Goal: Information Seeking & Learning: Learn about a topic

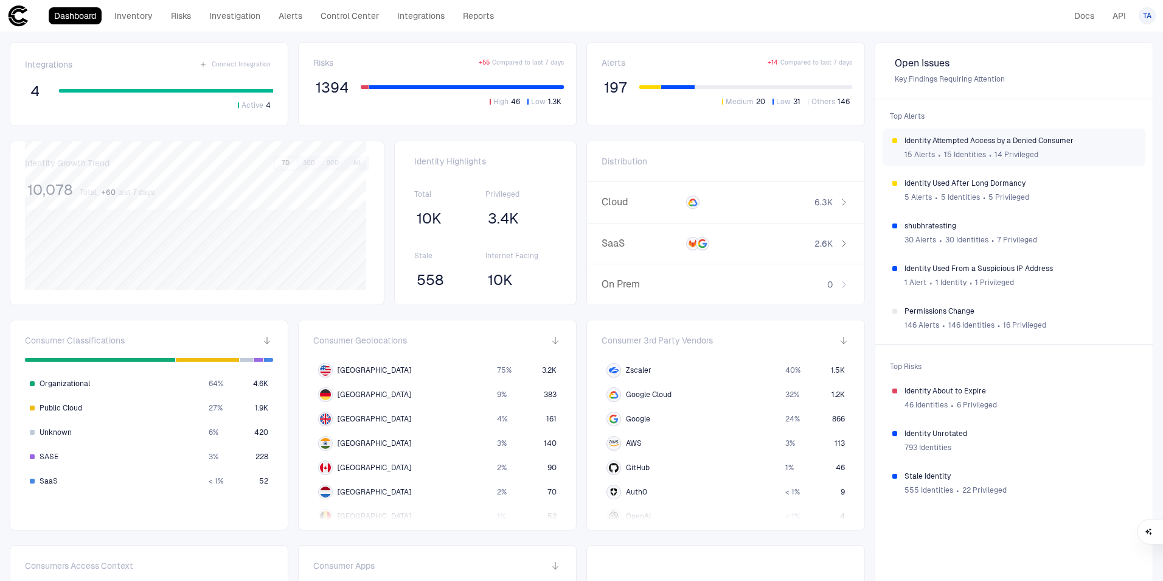
click at [999, 140] on span "Identity Attempted Access by a Denied Consumer" at bounding box center [1020, 141] width 231 height 10
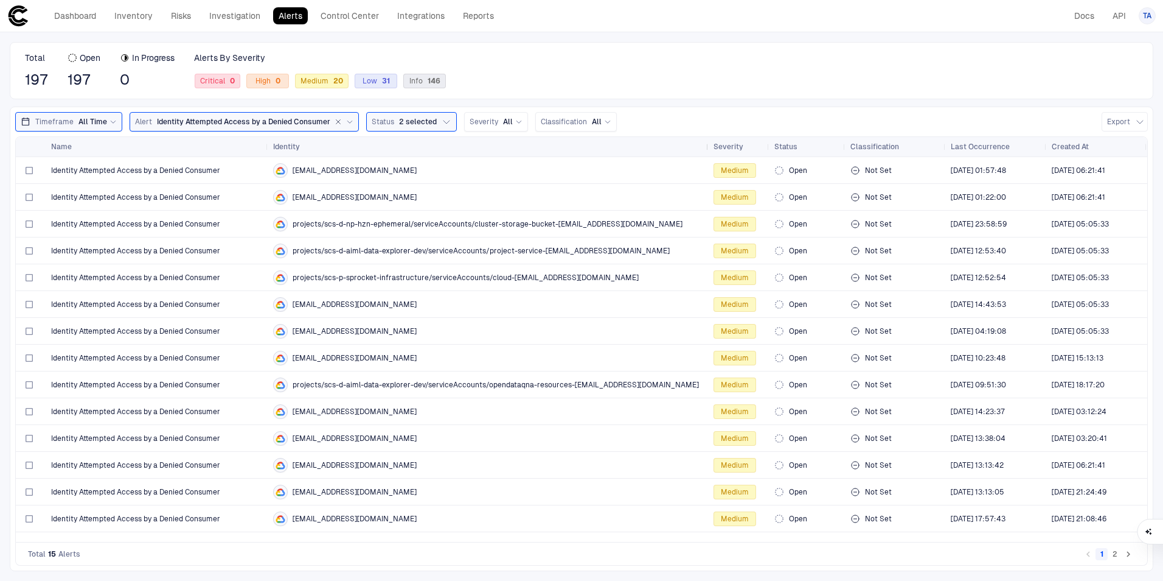
drag, startPoint x: 563, startPoint y: 145, endPoint x: 708, endPoint y: 148, distance: 144.2
click at [708, 148] on div at bounding box center [708, 146] width 5 height 19
click at [164, 410] on span "Identity Attempted Access by a Denied Consumer" at bounding box center [135, 411] width 169 height 10
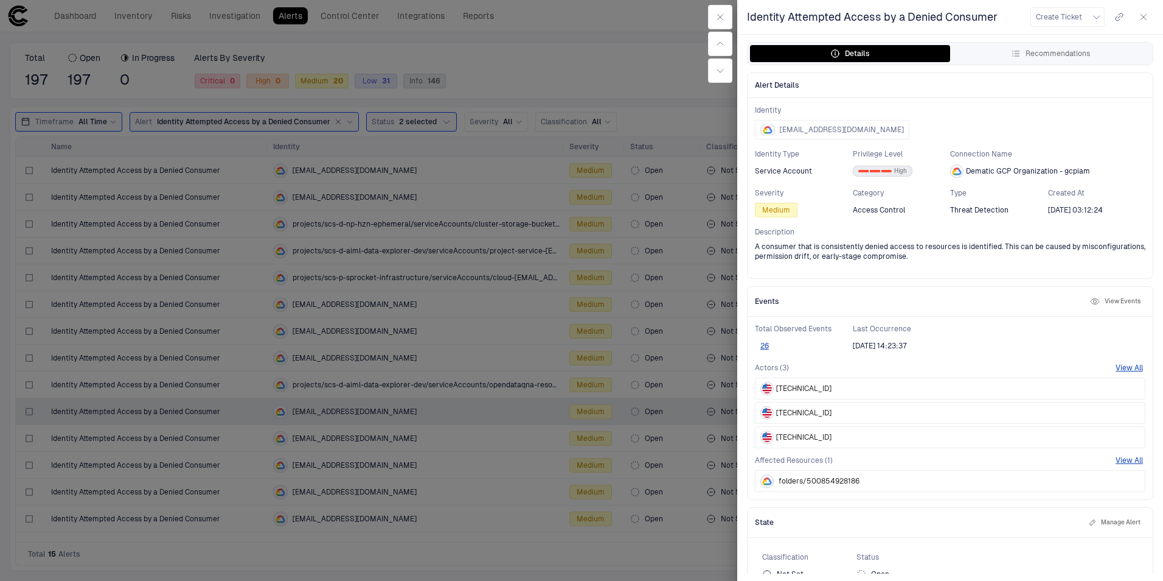
scroll to position [23, 0]
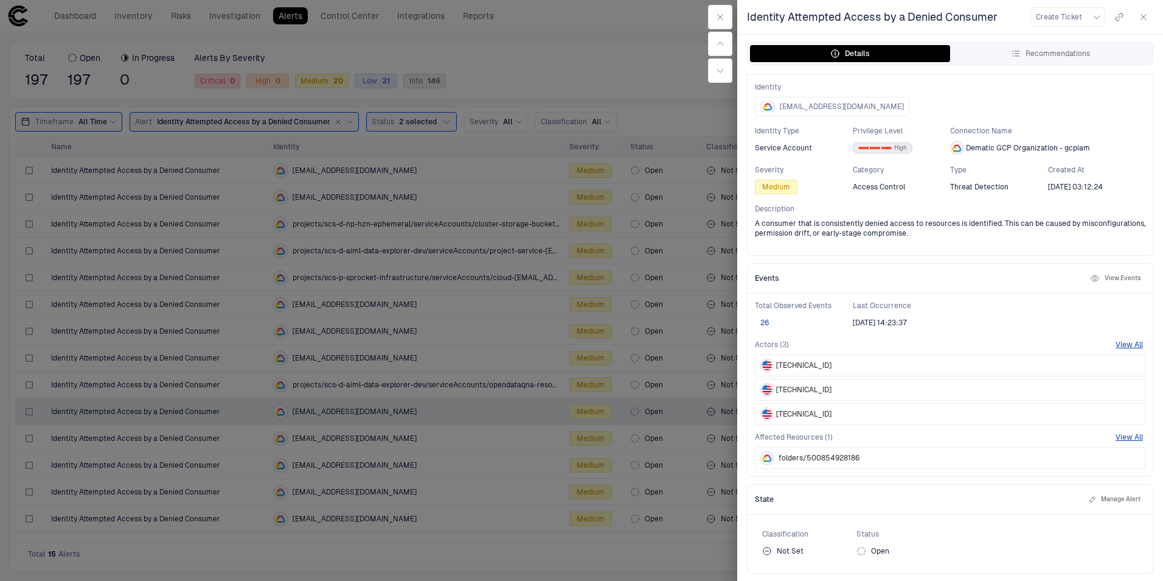
click at [764, 321] on button "26" at bounding box center [764, 323] width 19 height 10
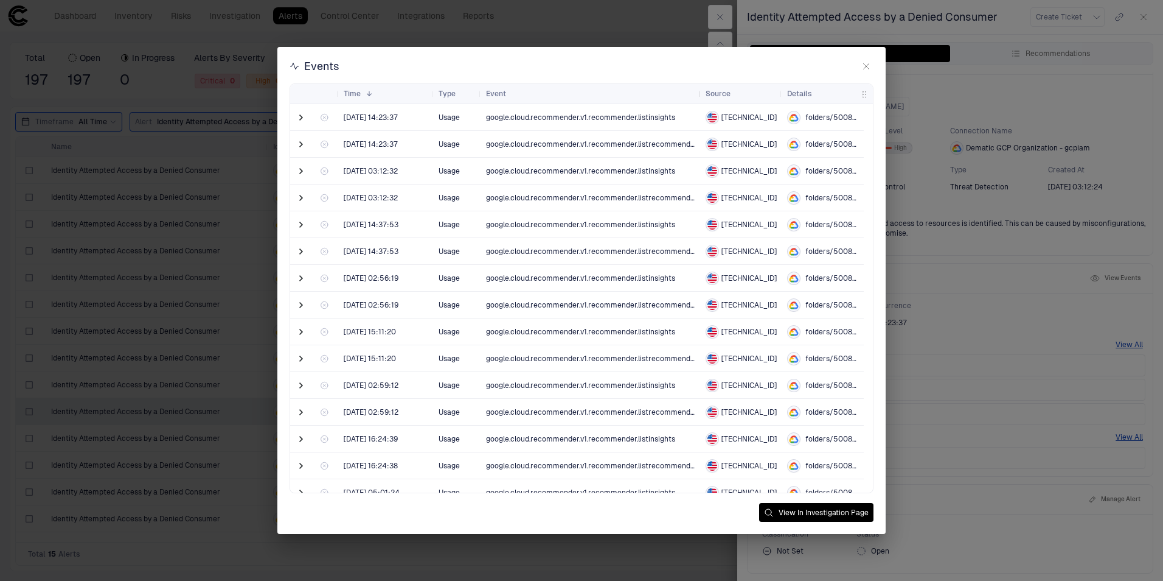
drag, startPoint x: 573, startPoint y: 96, endPoint x: 698, endPoint y: 101, distance: 124.9
click at [698, 101] on div at bounding box center [700, 93] width 5 height 19
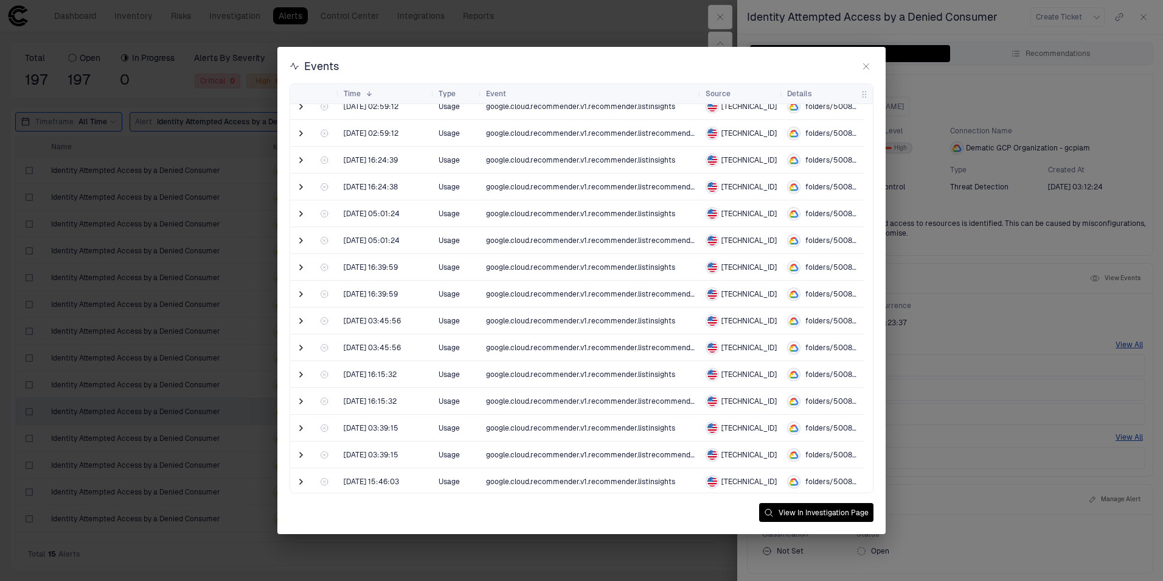
scroll to position [308, 0]
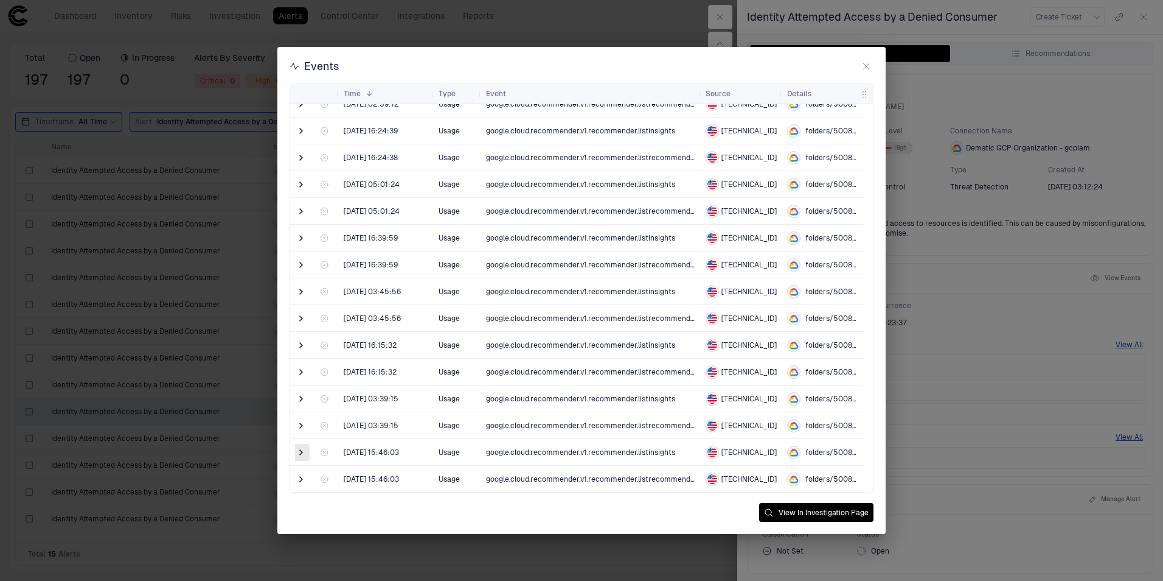
click at [303, 452] on span at bounding box center [301, 452] width 12 height 12
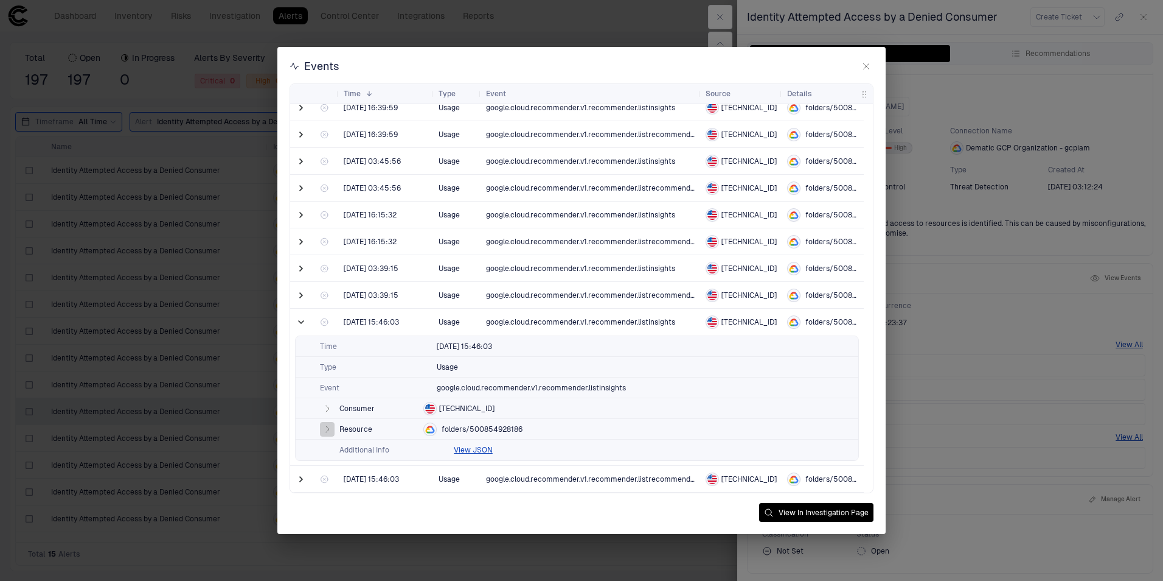
click at [326, 429] on icon "button" at bounding box center [327, 429] width 3 height 6
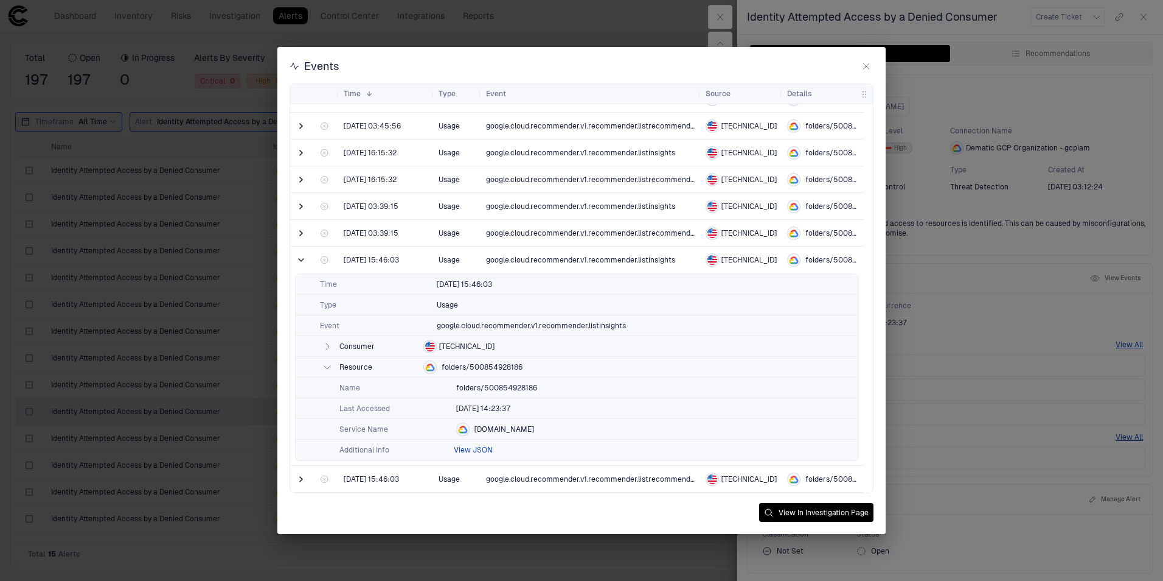
click at [481, 448] on button "View JSON" at bounding box center [473, 450] width 39 height 10
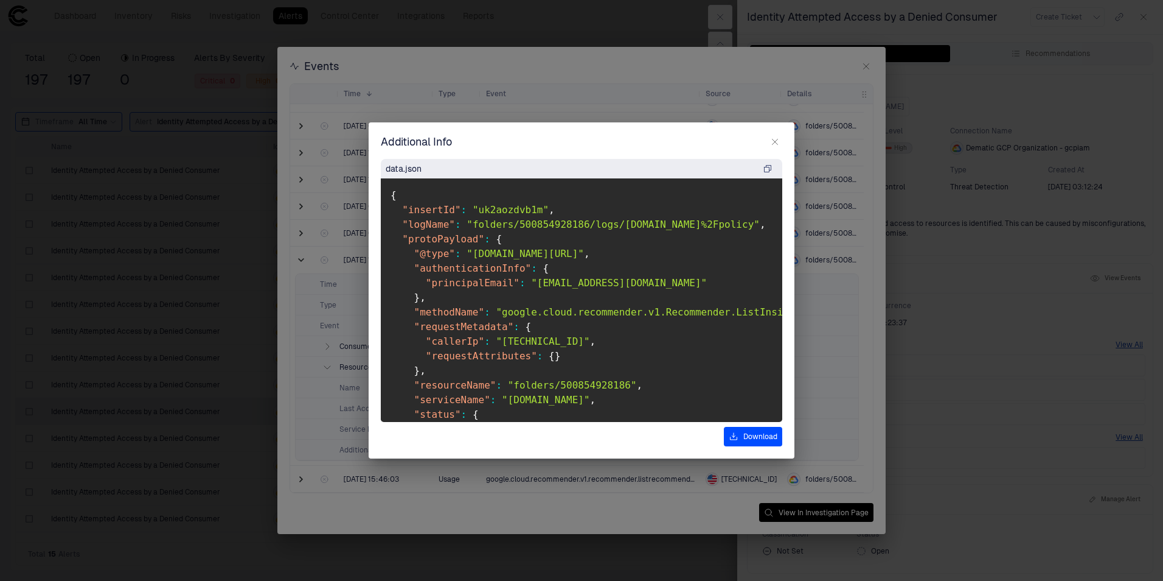
click at [775, 140] on icon "button" at bounding box center [775, 142] width 10 height 10
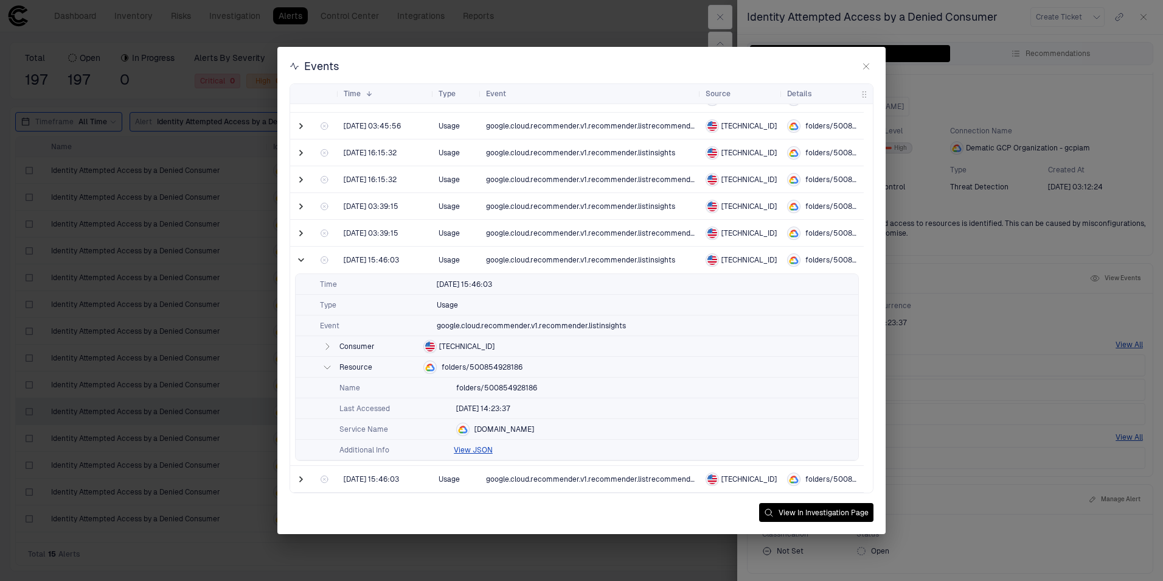
click at [294, 263] on div at bounding box center [302, 259] width 24 height 27
click at [301, 258] on span at bounding box center [301, 260] width 12 height 12
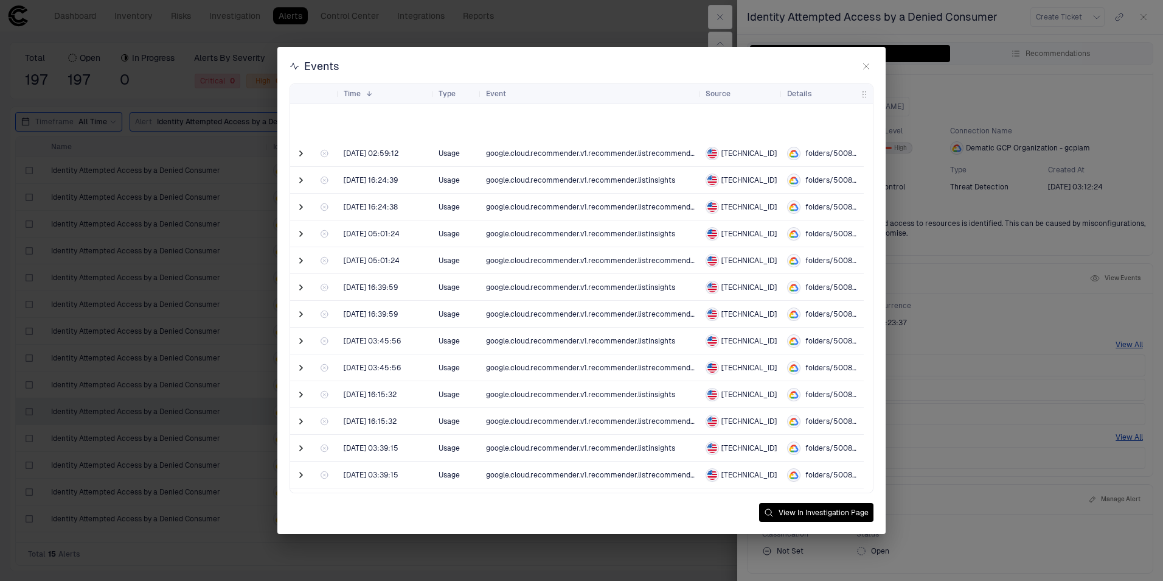
scroll to position [308, 0]
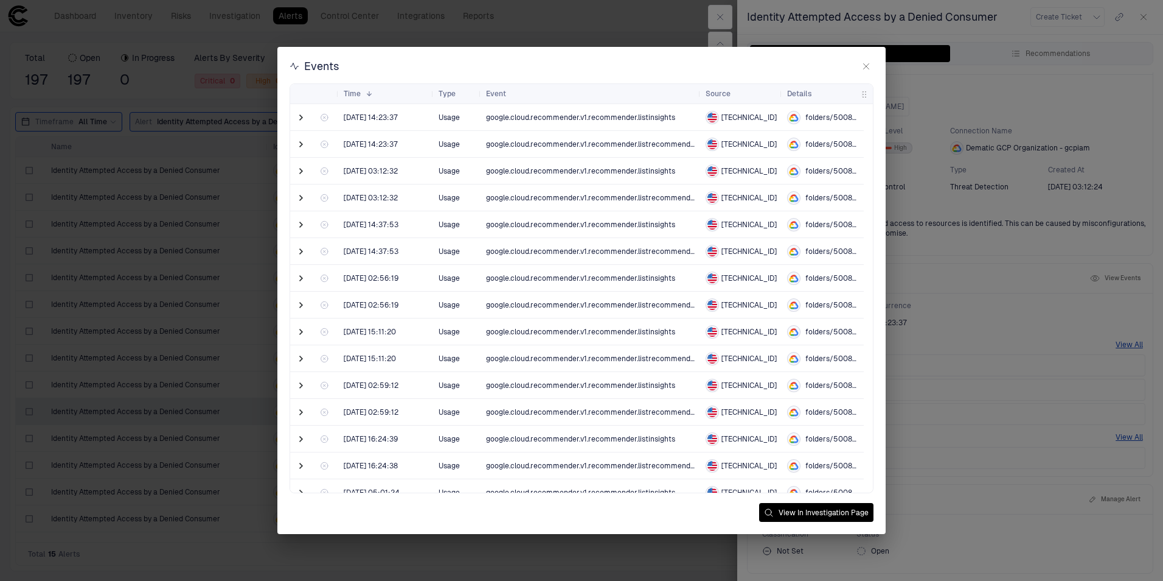
click at [867, 68] on icon "button" at bounding box center [867, 66] width 10 height 10
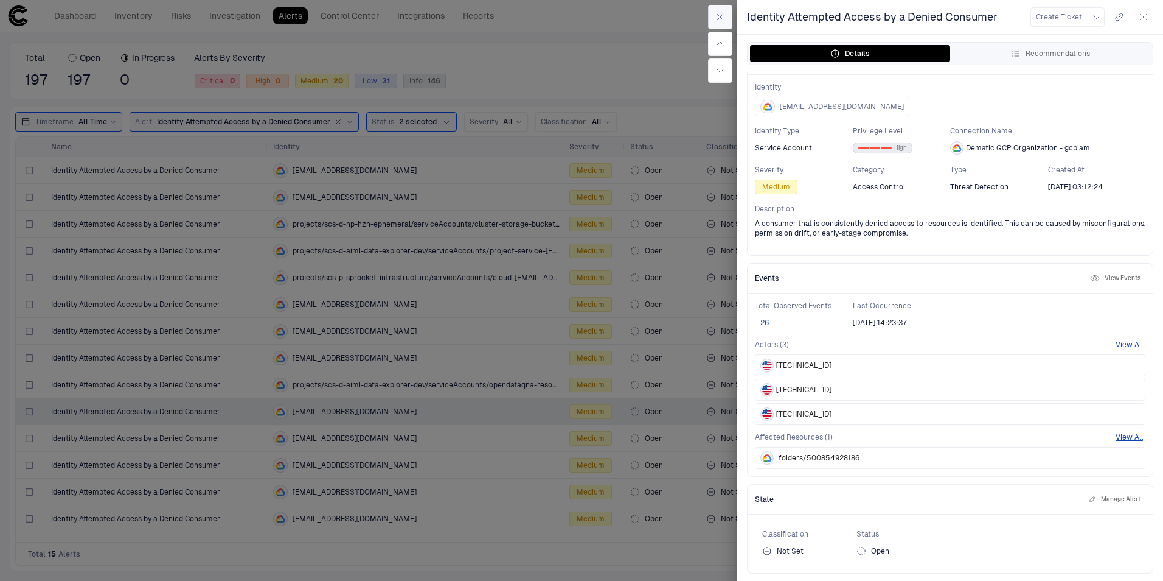
click at [725, 15] on button "button" at bounding box center [720, 17] width 24 height 24
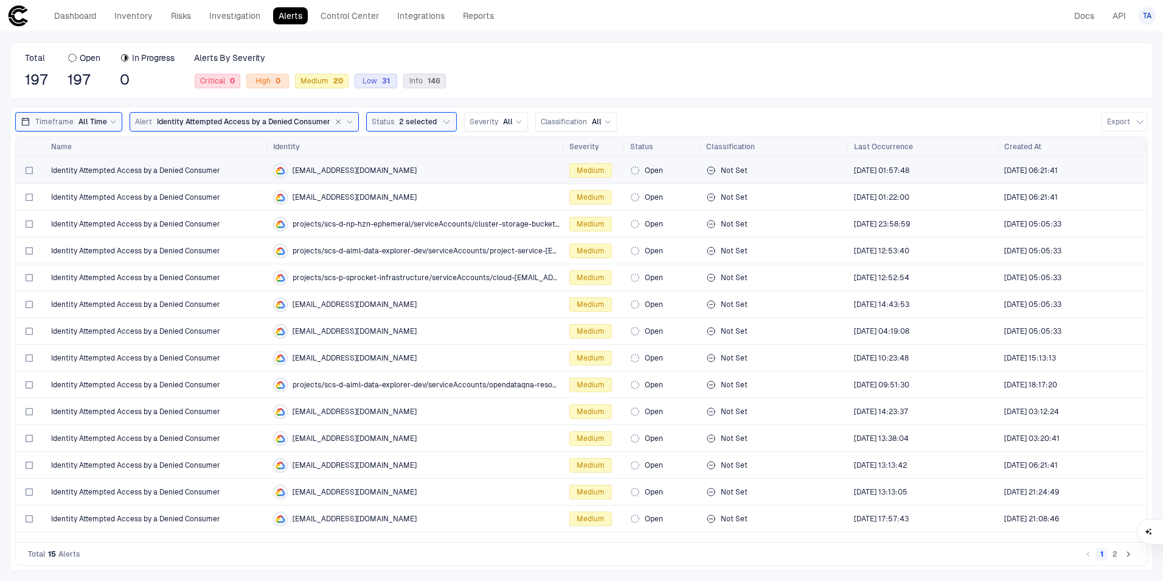
click at [200, 170] on span "Identity Attempted Access by a Denied Consumer" at bounding box center [135, 171] width 169 height 10
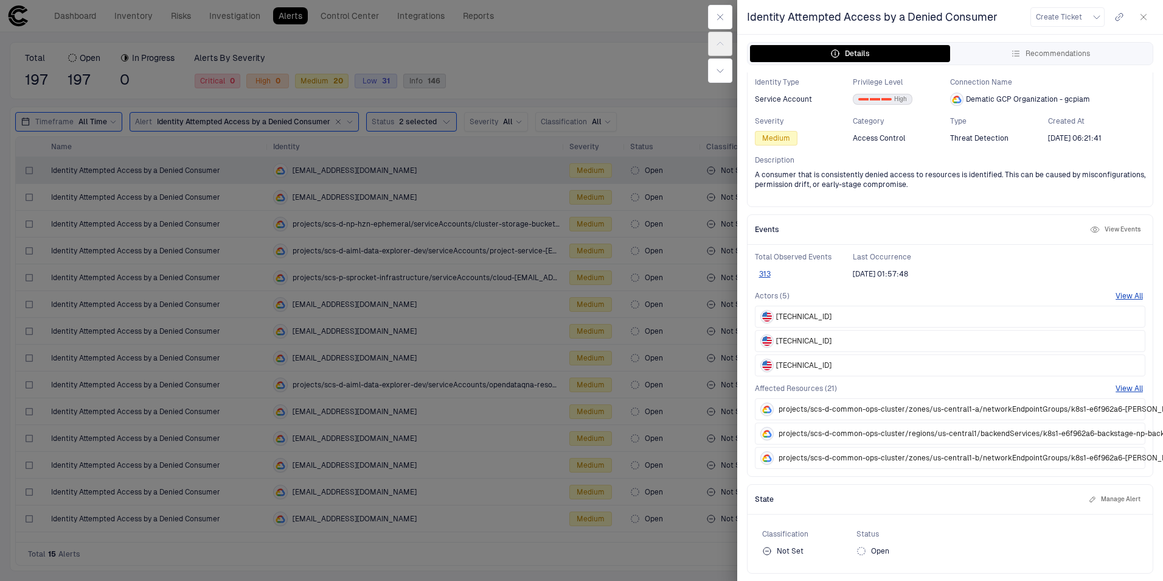
scroll to position [81, 0]
click at [760, 269] on button "313" at bounding box center [764, 274] width 19 height 10
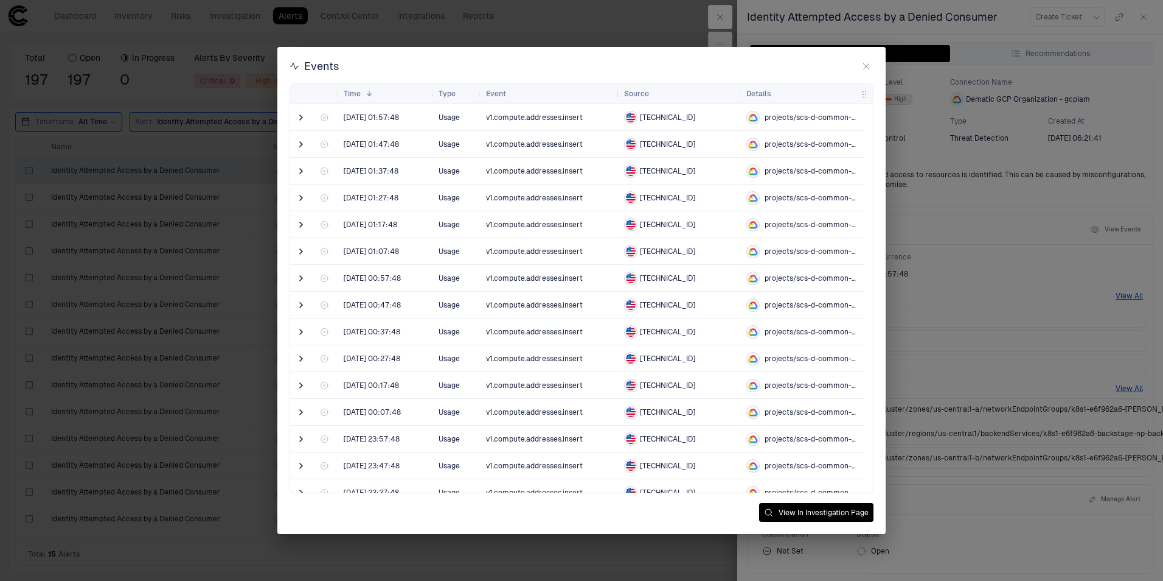
drag, startPoint x: 574, startPoint y: 97, endPoint x: 617, endPoint y: 97, distance: 43.2
click at [617, 97] on div at bounding box center [618, 93] width 5 height 19
click at [299, 116] on span at bounding box center [301, 117] width 12 height 12
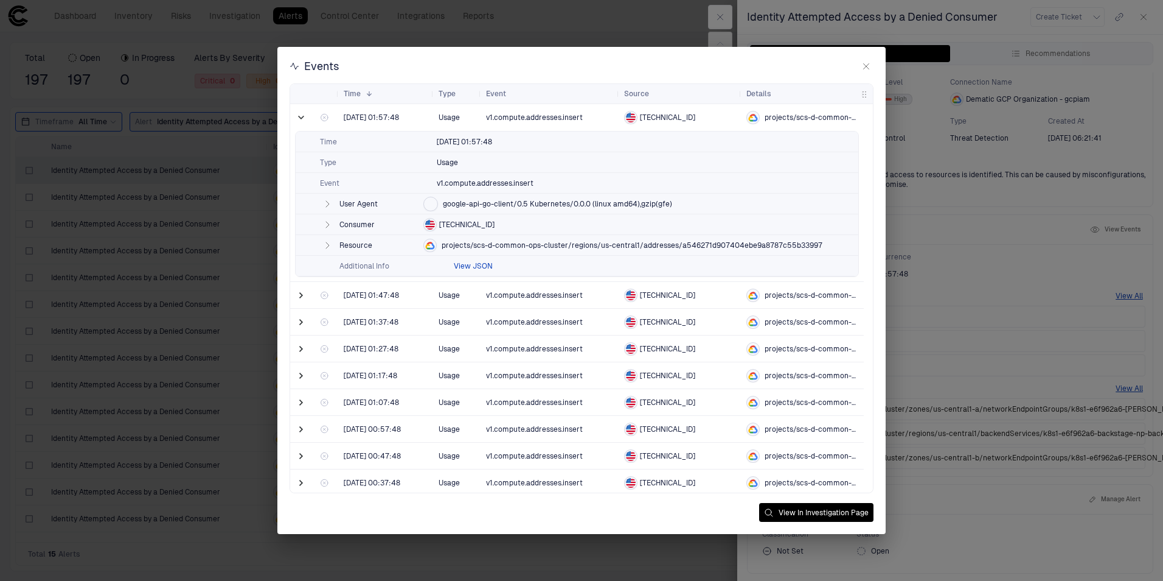
click at [460, 268] on button "View JSON" at bounding box center [473, 266] width 39 height 10
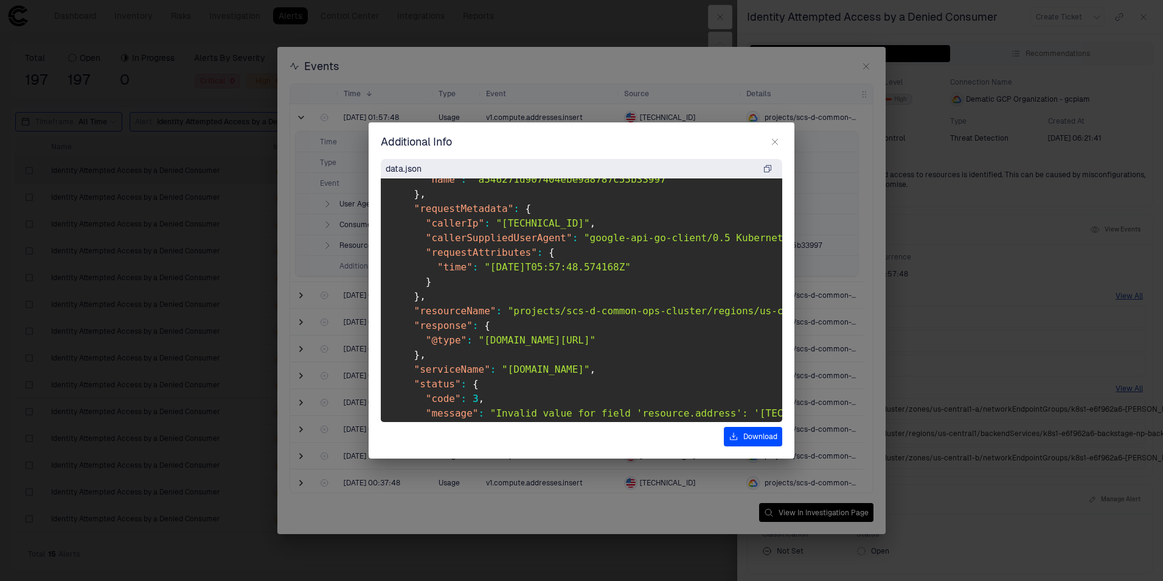
scroll to position [365, 0]
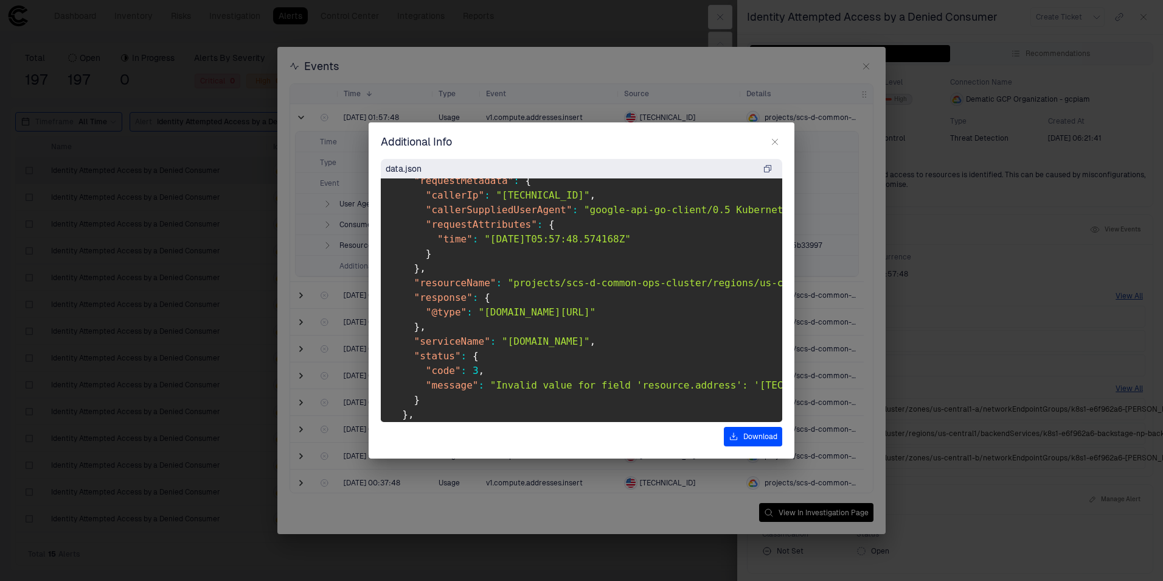
drag, startPoint x: 605, startPoint y: 411, endPoint x: 638, endPoint y: 411, distance: 32.3
click at [638, 411] on pre "{ "insertId" : "-1diqise6sx8o" , "logName" : "projects/scs-d-common-ops-cluster…" at bounding box center [582, 299] width 402 height 243
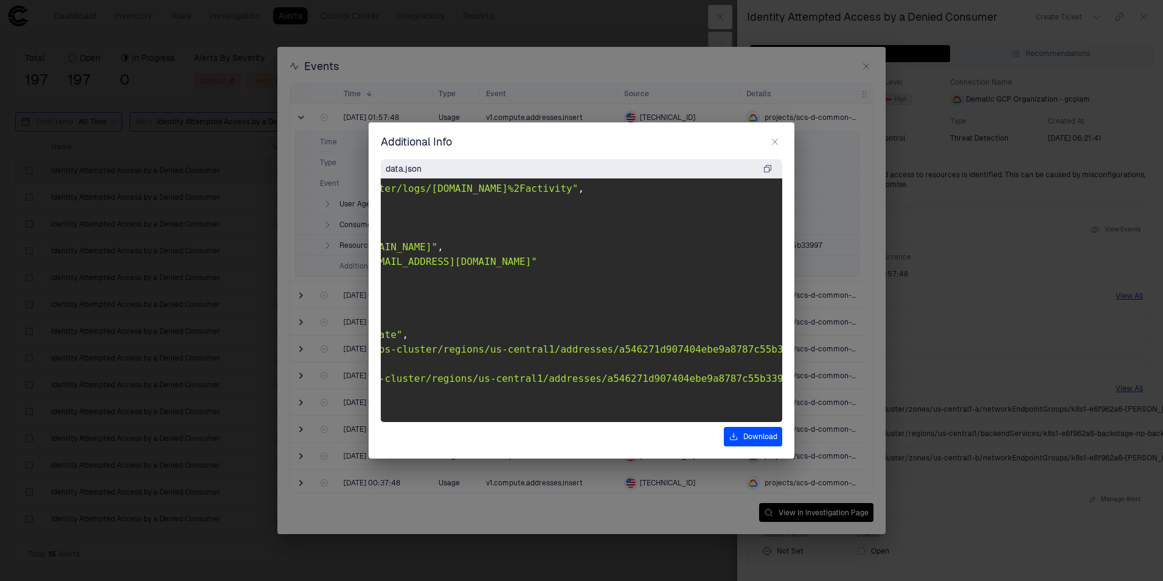
scroll to position [0, 270]
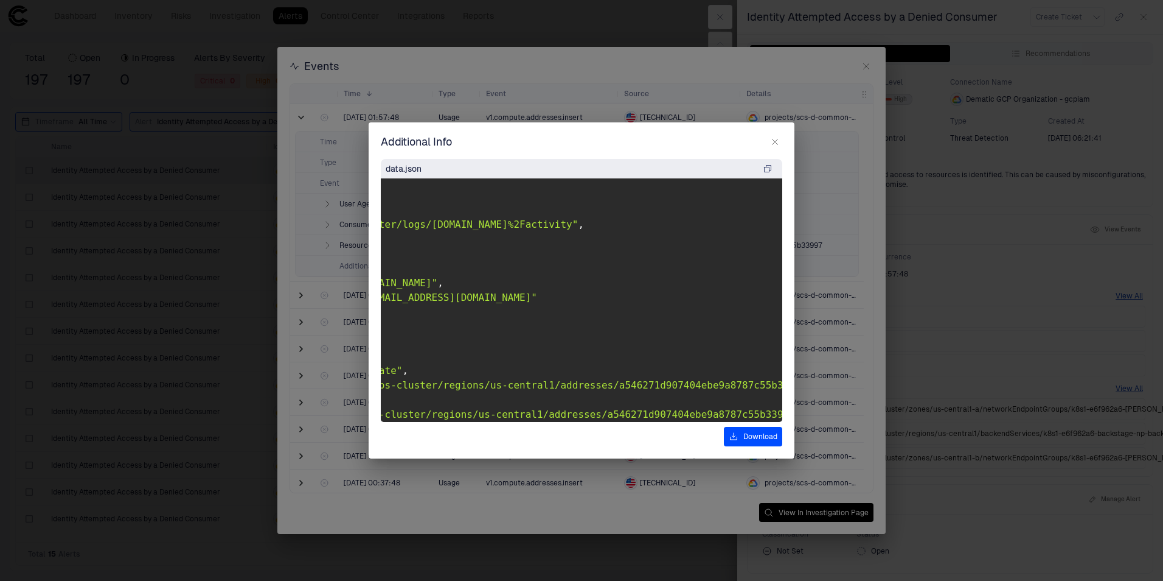
click at [772, 146] on icon "button" at bounding box center [775, 142] width 10 height 10
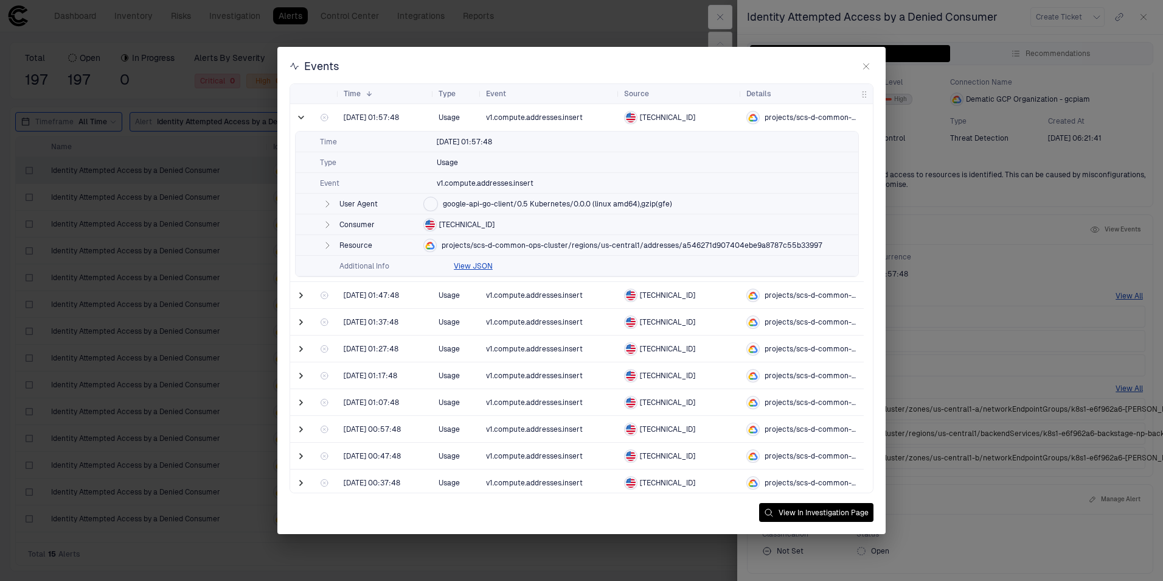
click at [865, 70] on icon "button" at bounding box center [867, 66] width 10 height 10
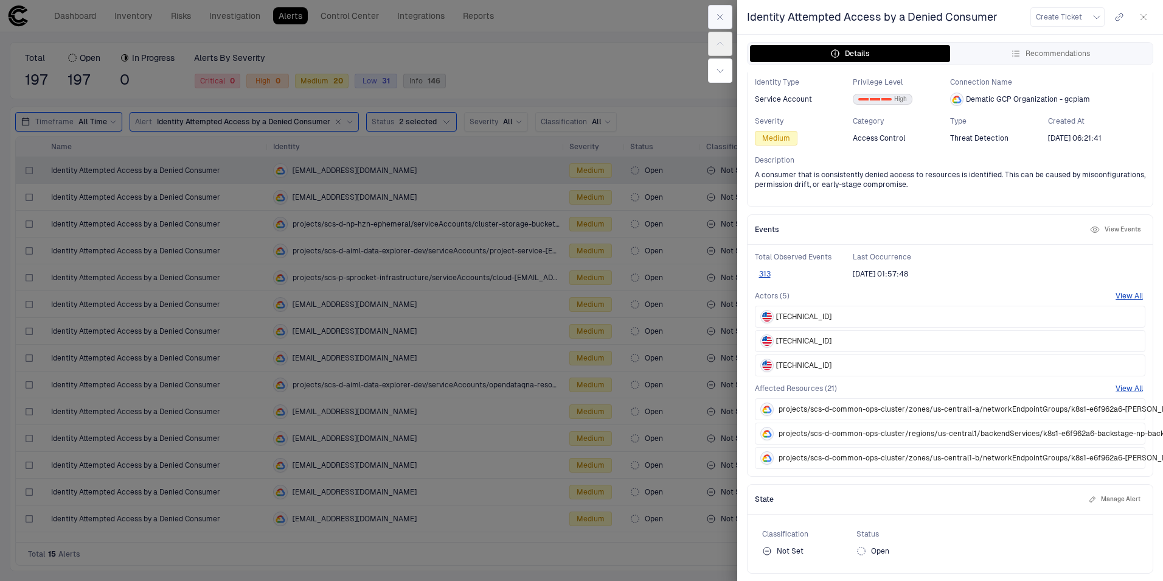
click at [719, 20] on icon "button" at bounding box center [721, 17] width 10 height 10
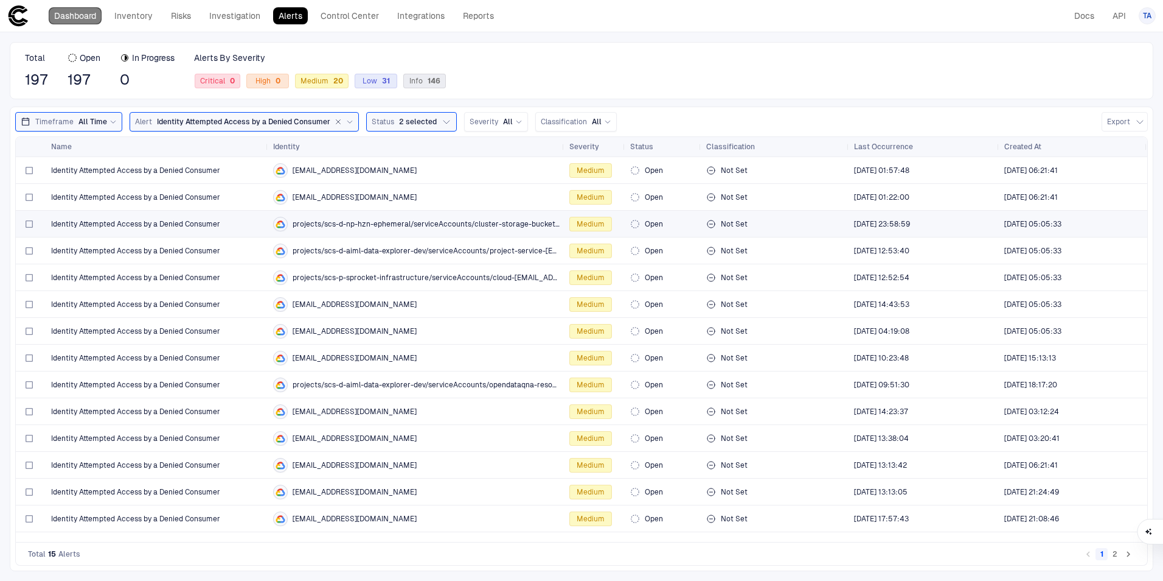
click at [74, 21] on link "Dashboard" at bounding box center [75, 15] width 53 height 17
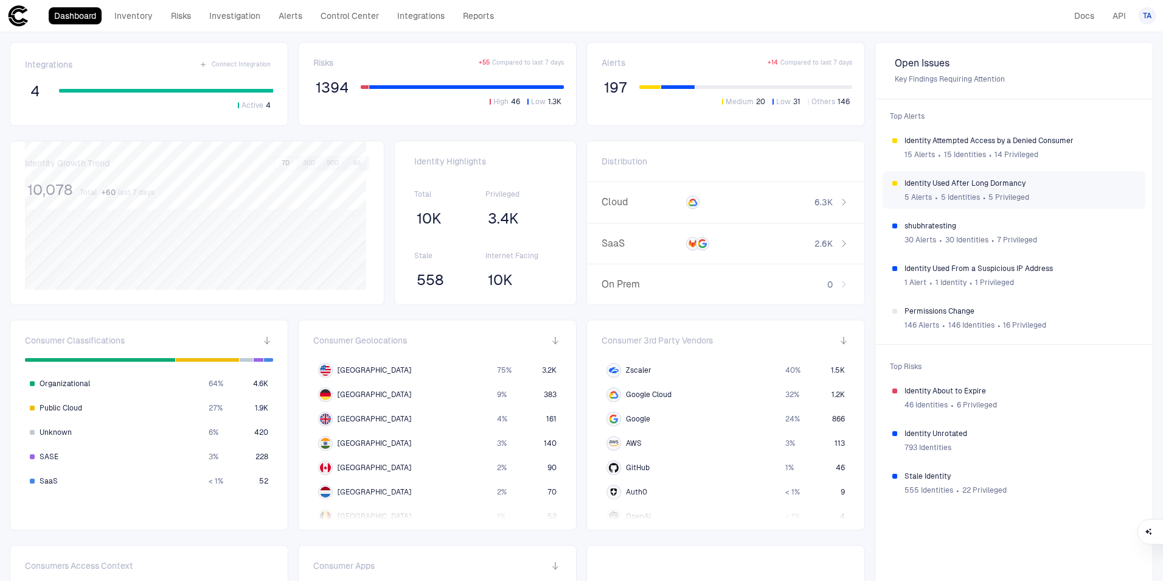
click at [957, 180] on span "Identity Used After Long Dormancy" at bounding box center [1020, 183] width 231 height 10
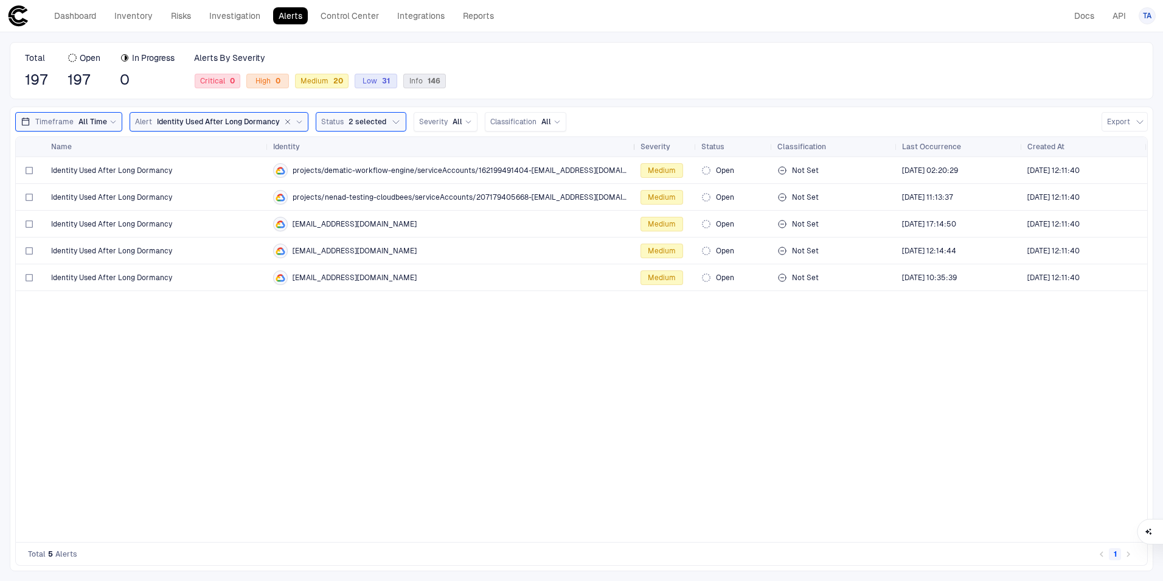
drag, startPoint x: 563, startPoint y: 148, endPoint x: 635, endPoint y: 149, distance: 71.2
click at [635, 149] on div at bounding box center [635, 146] width 5 height 19
click at [58, 19] on link "Dashboard" at bounding box center [75, 15] width 53 height 17
